Goal: Entertainment & Leisure: Browse casually

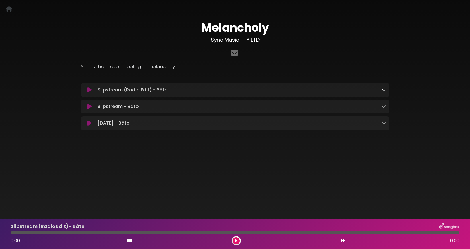
click at [90, 90] on icon at bounding box center [90, 90] width 4 height 6
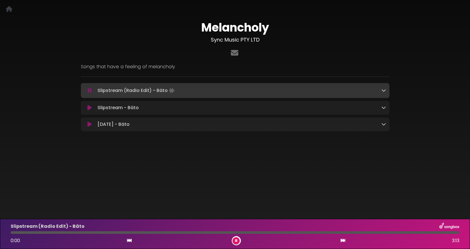
click at [384, 91] on icon at bounding box center [384, 90] width 5 height 5
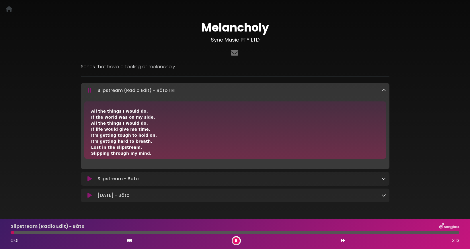
scroll to position [5, 0]
click at [384, 91] on icon at bounding box center [384, 90] width 5 height 5
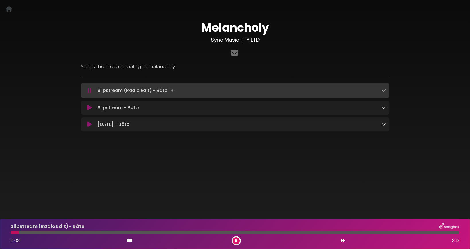
click at [384, 109] on icon at bounding box center [384, 107] width 5 height 5
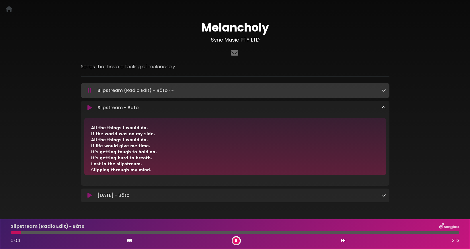
click at [384, 109] on icon at bounding box center [384, 107] width 5 height 5
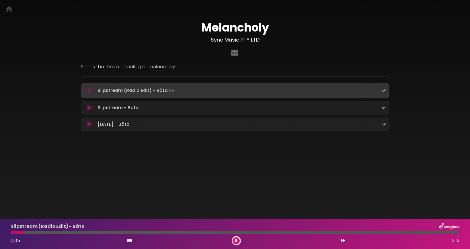
click at [384, 126] on icon at bounding box center [384, 124] width 5 height 5
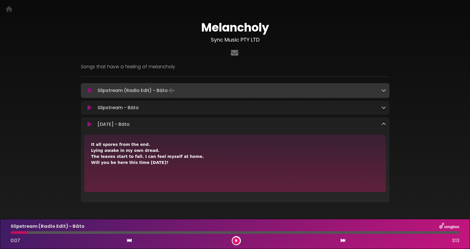
click at [384, 126] on icon at bounding box center [384, 124] width 5 height 5
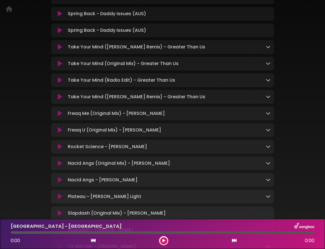
scroll to position [110, 0]
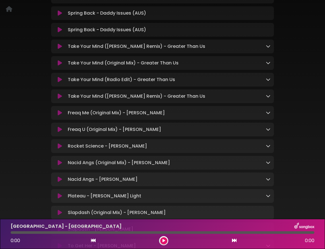
click at [268, 115] on icon at bounding box center [268, 112] width 5 height 5
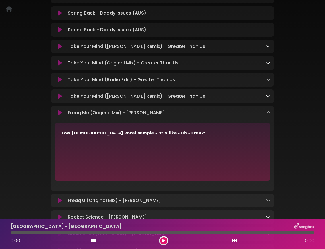
click at [268, 115] on icon at bounding box center [268, 112] width 5 height 5
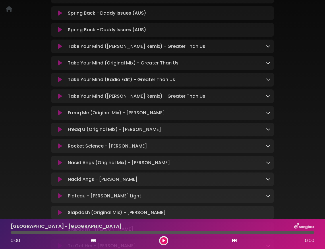
click at [268, 115] on icon at bounding box center [268, 112] width 5 height 5
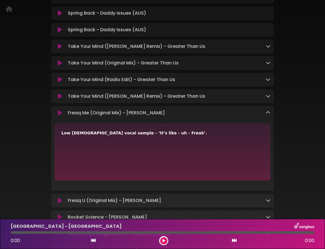
click at [268, 115] on icon at bounding box center [268, 112] width 5 height 5
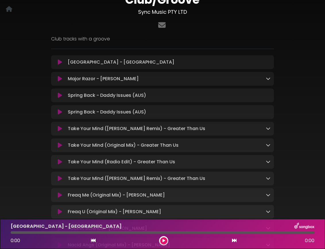
scroll to position [0, 0]
